Goal: Find specific page/section: Find specific page/section

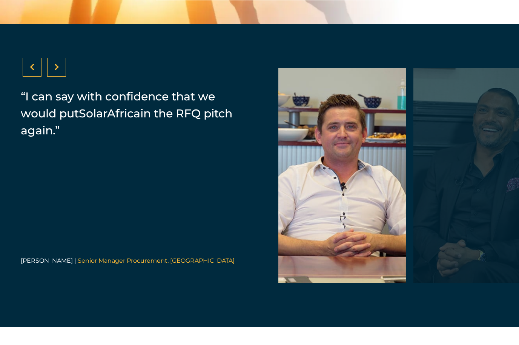
scroll to position [1604, 0]
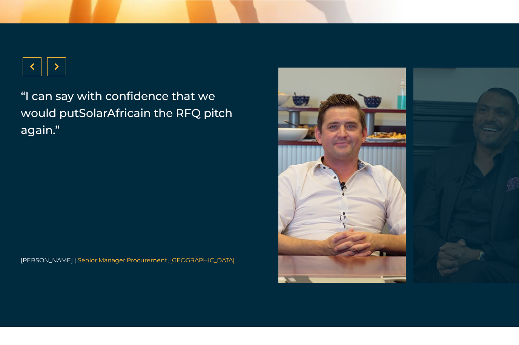
click at [56, 71] on icon at bounding box center [56, 67] width 5 height 8
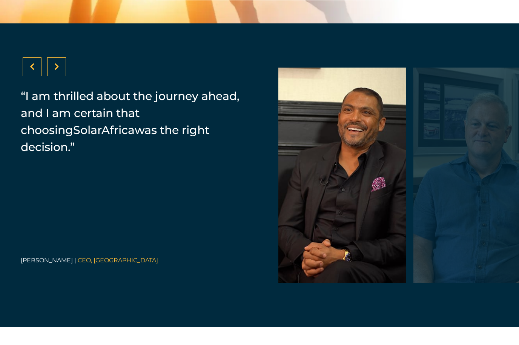
click at [56, 71] on icon at bounding box center [56, 67] width 5 height 8
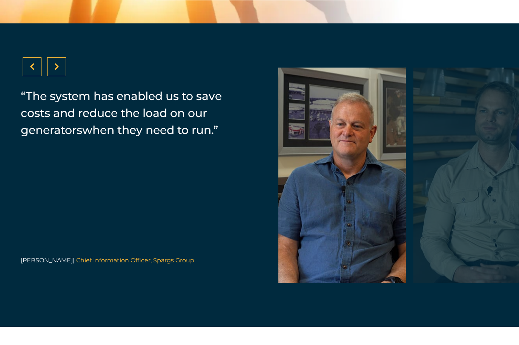
click at [56, 71] on icon at bounding box center [56, 67] width 5 height 8
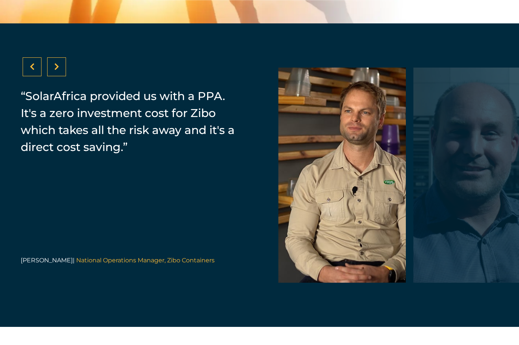
click at [56, 71] on icon at bounding box center [56, 67] width 5 height 8
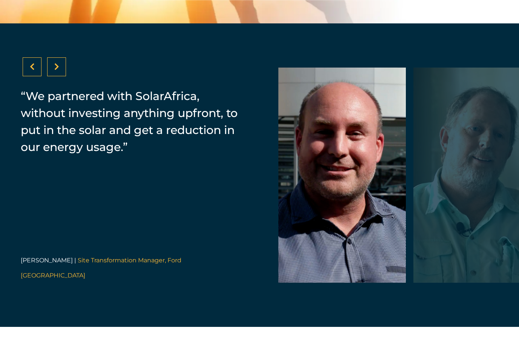
click at [56, 71] on icon at bounding box center [56, 67] width 5 height 8
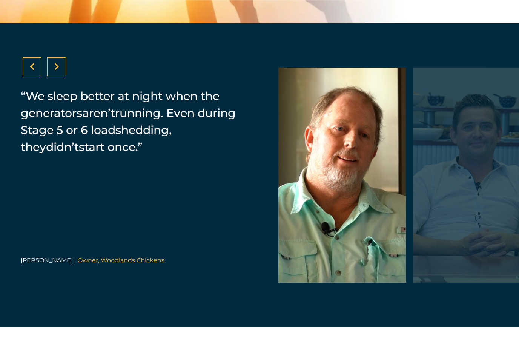
click at [56, 71] on icon at bounding box center [56, 67] width 5 height 8
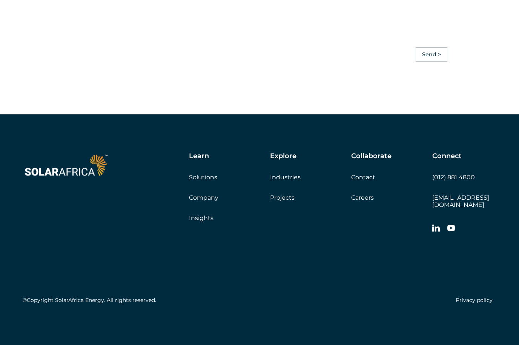
scroll to position [2206, 0]
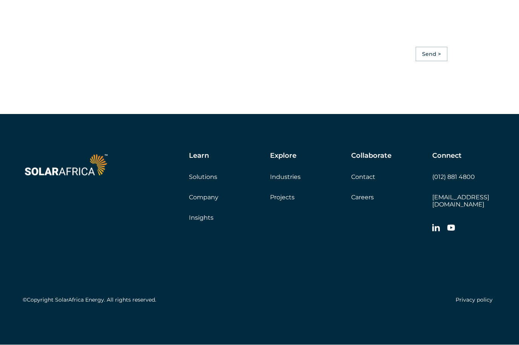
click at [203, 201] on link "Company" at bounding box center [203, 197] width 29 height 7
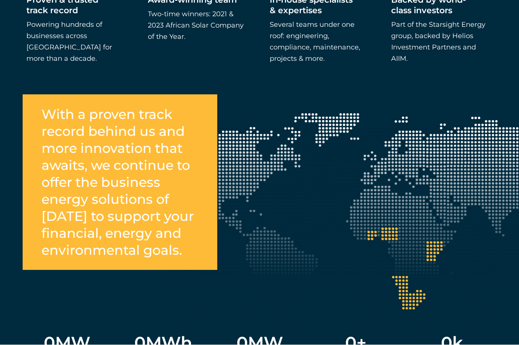
scroll to position [1338, 0]
